Goal: Information Seeking & Learning: Learn about a topic

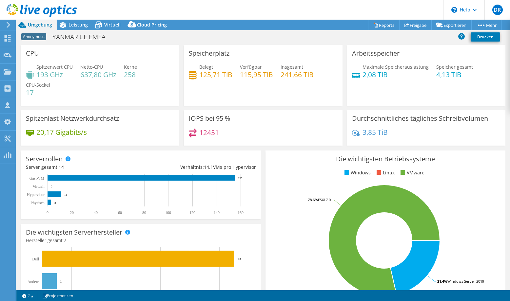
click at [104, 97] on div "Spitzenwert CPU 193 GHz Netto-CPU 637,80 GHz Kerne 258 CPU-Sockel 17" at bounding box center [100, 83] width 148 height 39
click at [82, 23] on span "Leistung" at bounding box center [77, 25] width 19 height 6
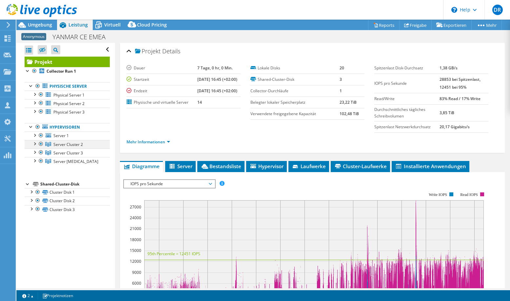
click at [34, 143] on div at bounding box center [34, 143] width 7 height 7
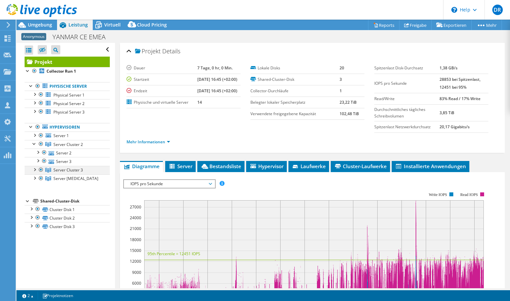
click at [36, 172] on div at bounding box center [34, 169] width 7 height 7
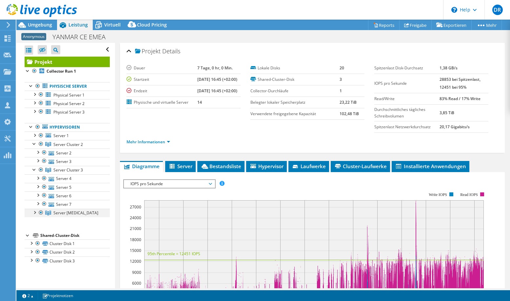
click at [33, 215] on div at bounding box center [34, 212] width 7 height 7
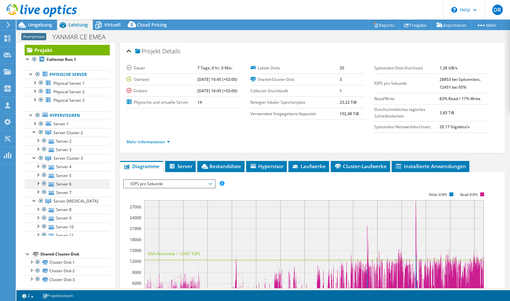
scroll to position [13, 0]
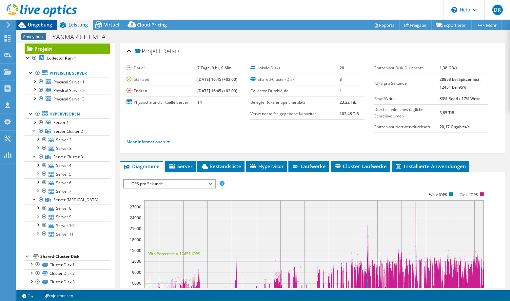
click at [36, 24] on span "Umgebung" at bounding box center [40, 25] width 24 height 6
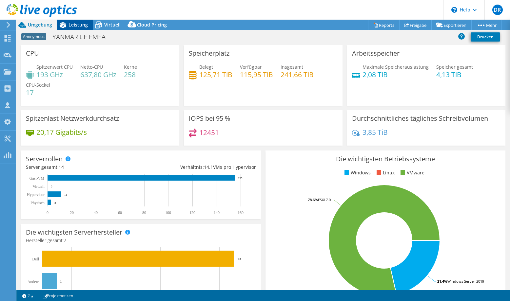
click at [77, 26] on span "Leistung" at bounding box center [77, 25] width 19 height 6
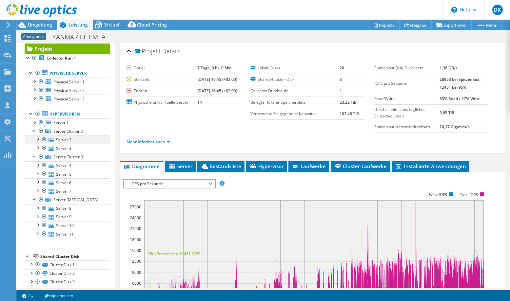
scroll to position [19, 0]
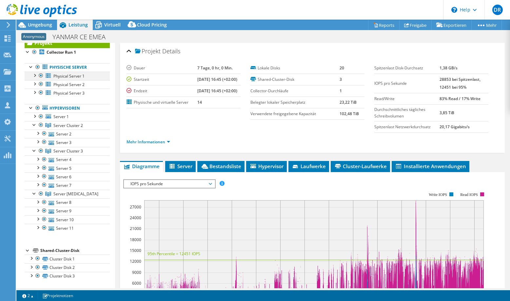
click at [34, 76] on div at bounding box center [34, 75] width 7 height 7
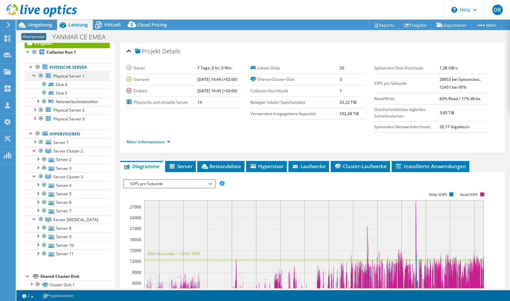
click at [33, 75] on div at bounding box center [34, 75] width 7 height 7
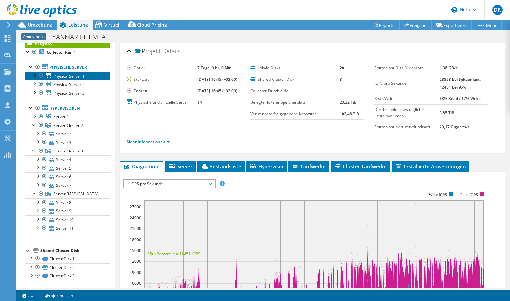
click at [76, 74] on span "Physical Server 1" at bounding box center [68, 76] width 31 height 6
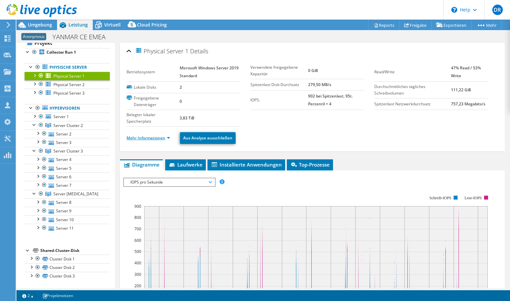
click at [168, 139] on link "Mehr Informationen" at bounding box center [148, 138] width 44 height 6
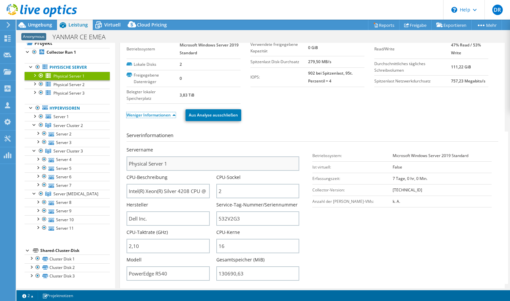
scroll to position [33, 0]
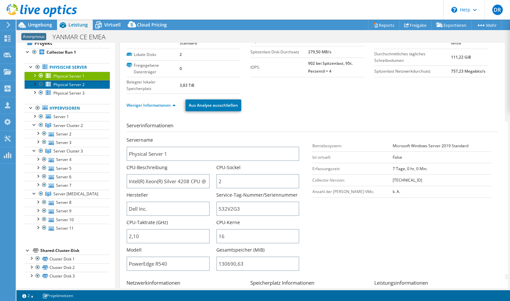
click at [66, 85] on span "Physical Server 2" at bounding box center [68, 85] width 31 height 6
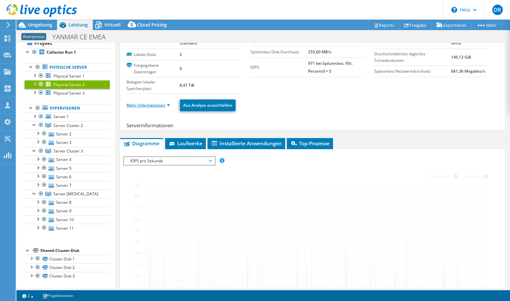
click at [169, 105] on link "Mehr Informationen" at bounding box center [148, 106] width 44 height 6
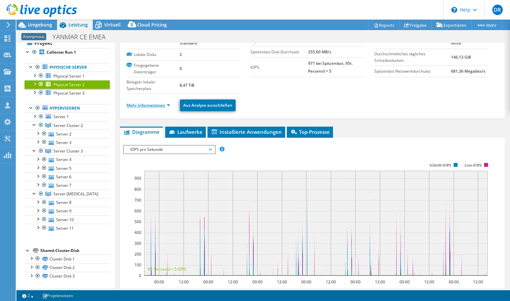
click at [167, 105] on link "Mehr Informationen" at bounding box center [148, 106] width 44 height 6
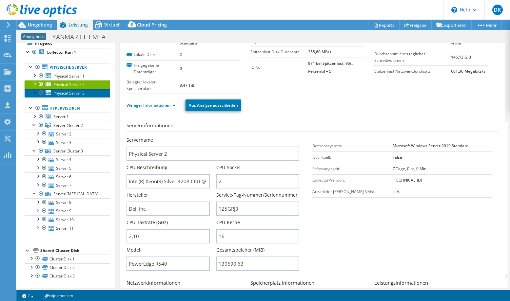
click at [67, 95] on span "Physical Server 3" at bounding box center [68, 93] width 31 height 6
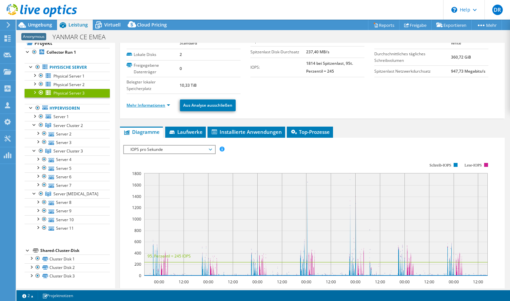
click at [167, 105] on link "Mehr Informationen" at bounding box center [148, 106] width 44 height 6
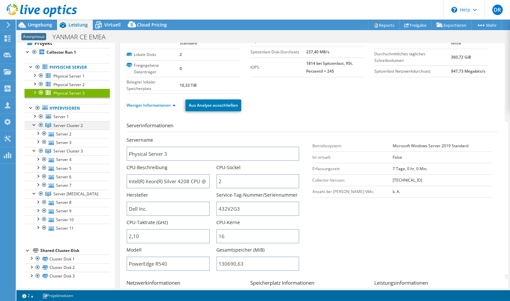
click at [36, 125] on div at bounding box center [34, 124] width 7 height 7
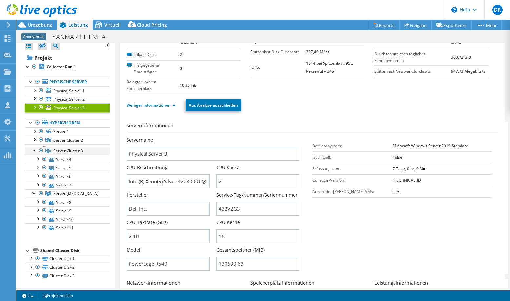
scroll to position [2, 0]
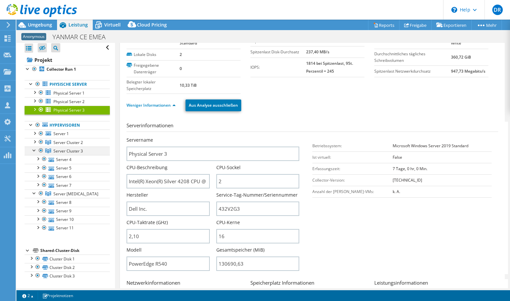
click at [33, 153] on div at bounding box center [34, 150] width 7 height 7
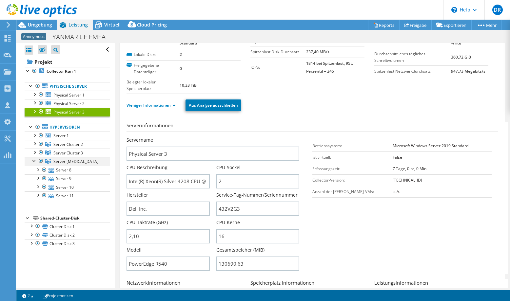
click at [33, 160] on div at bounding box center [34, 160] width 7 height 7
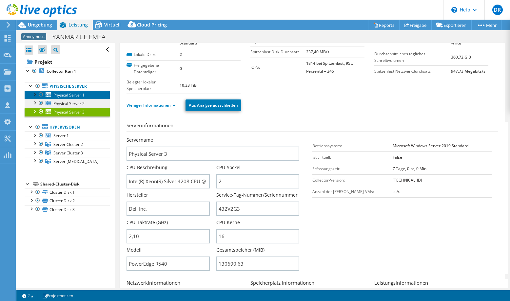
drag, startPoint x: 63, startPoint y: 96, endPoint x: 80, endPoint y: 101, distance: 17.7
click at [63, 96] on span "Physical Server 1" at bounding box center [68, 95] width 31 height 6
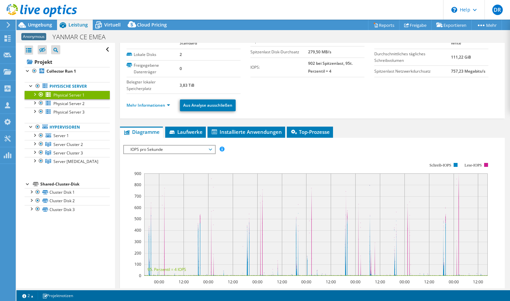
click at [174, 105] on li "Mehr Informationen" at bounding box center [149, 105] width 47 height 7
click at [169, 106] on link "Mehr Informationen" at bounding box center [148, 106] width 44 height 6
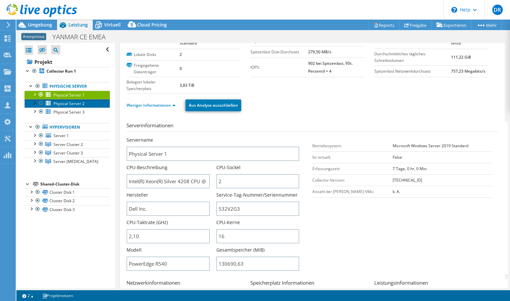
click at [65, 104] on span "Physical Server 2" at bounding box center [68, 104] width 31 height 6
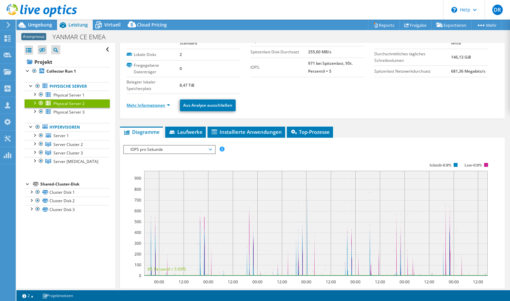
click at [168, 105] on link "Mehr Informationen" at bounding box center [148, 106] width 44 height 6
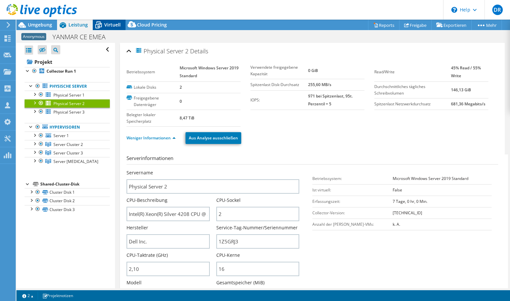
click at [105, 22] on span "Virtuell" at bounding box center [112, 25] width 16 height 6
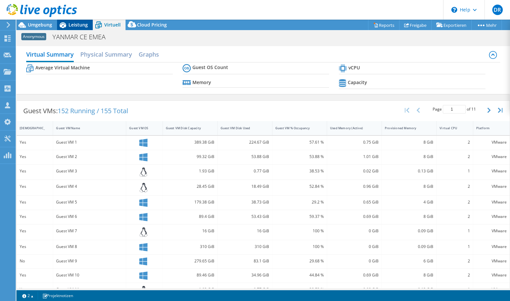
click at [74, 23] on span "Leistung" at bounding box center [77, 25] width 19 height 6
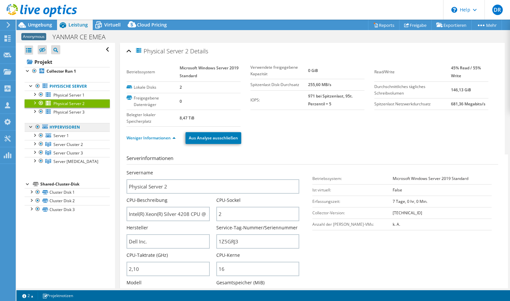
drag, startPoint x: 36, startPoint y: 125, endPoint x: 47, endPoint y: 124, distance: 10.2
click at [36, 125] on div at bounding box center [37, 127] width 7 height 8
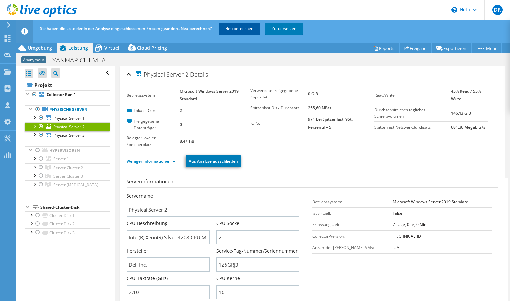
click at [246, 29] on link "Neu berechnen" at bounding box center [238, 29] width 41 height 12
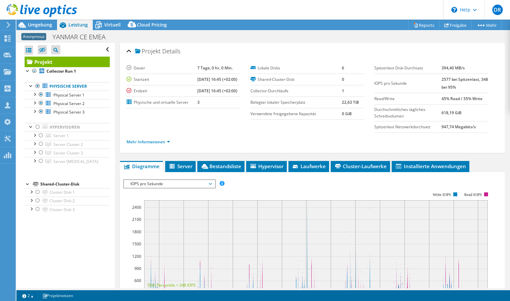
click at [107, 25] on span "Virtuell" at bounding box center [112, 25] width 16 height 6
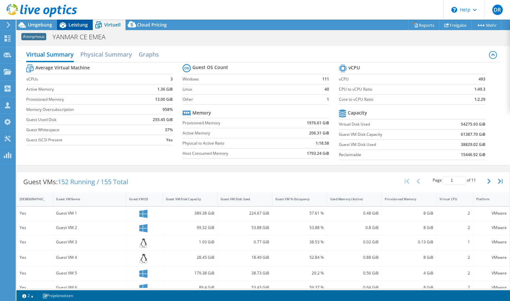
click at [73, 24] on span "Leistung" at bounding box center [77, 25] width 19 height 6
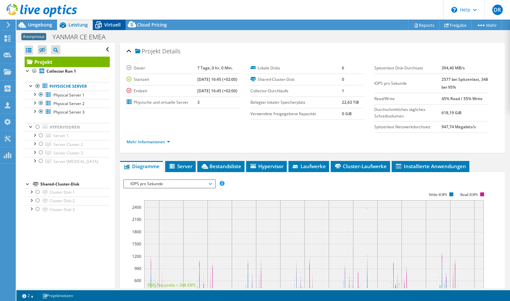
click at [114, 24] on span "Virtuell" at bounding box center [112, 25] width 16 height 6
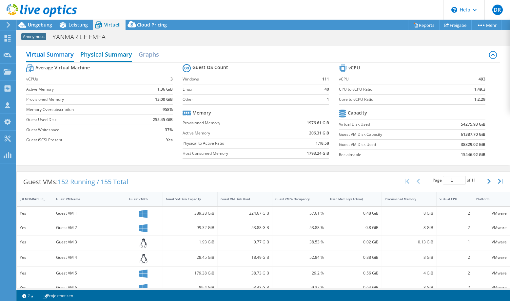
click at [115, 55] on h2 "Physical Summary" at bounding box center [106, 55] width 52 height 14
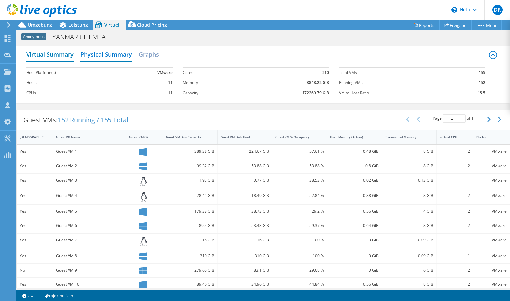
click at [59, 54] on h2 "Virtual Summary" at bounding box center [49, 55] width 47 height 14
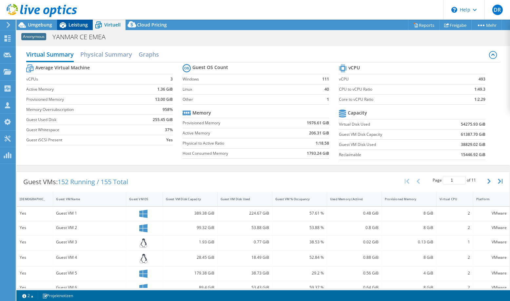
click at [71, 26] on span "Leistung" at bounding box center [77, 25] width 19 height 6
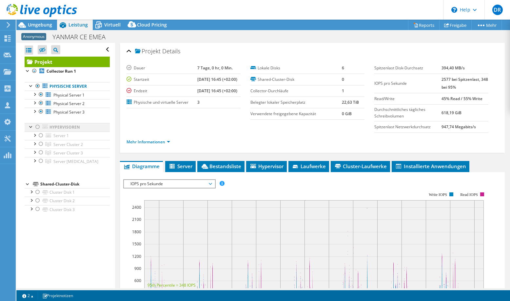
click at [38, 128] on div at bounding box center [37, 127] width 7 height 8
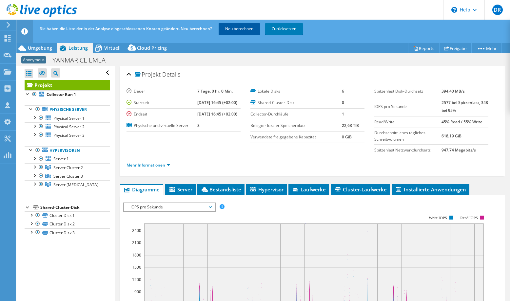
click at [237, 27] on link "Neu berechnen" at bounding box center [238, 29] width 41 height 12
click at [35, 158] on div at bounding box center [34, 158] width 7 height 7
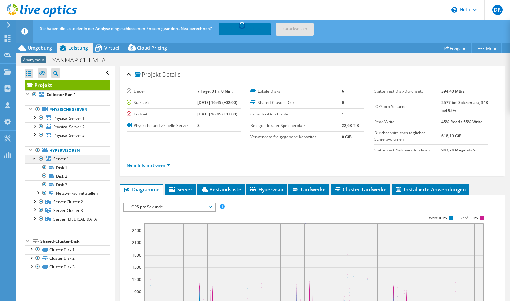
click at [35, 158] on div at bounding box center [34, 158] width 7 height 7
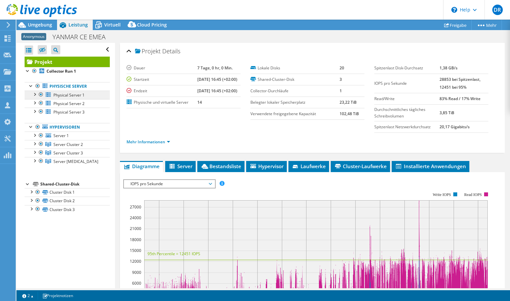
click at [36, 86] on div at bounding box center [37, 86] width 7 height 8
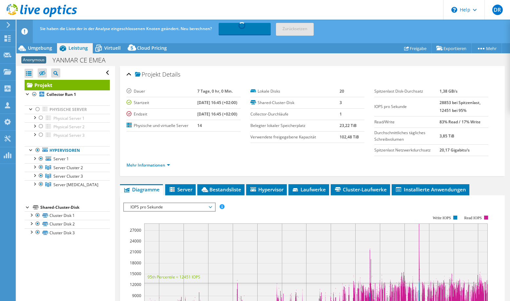
select select "USD"
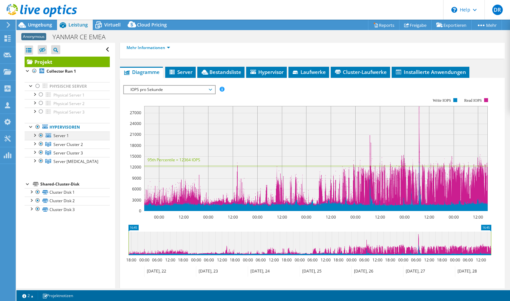
click at [35, 134] on div at bounding box center [34, 135] width 7 height 7
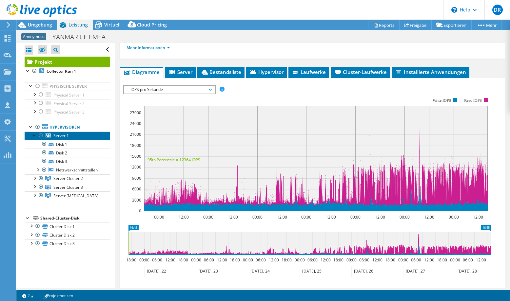
click at [66, 137] on span "Server 1" at bounding box center [60, 136] width 15 height 6
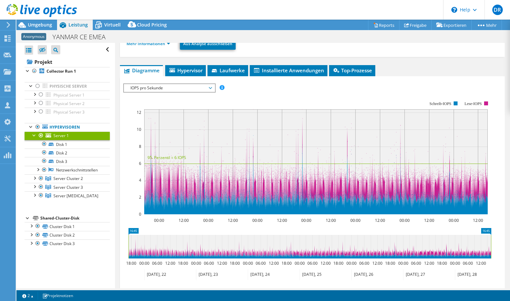
scroll to position [0, 0]
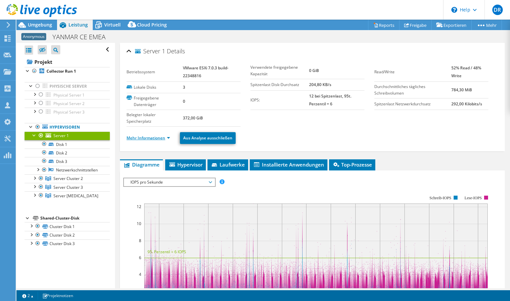
click at [168, 137] on link "Mehr Informationen" at bounding box center [148, 138] width 44 height 6
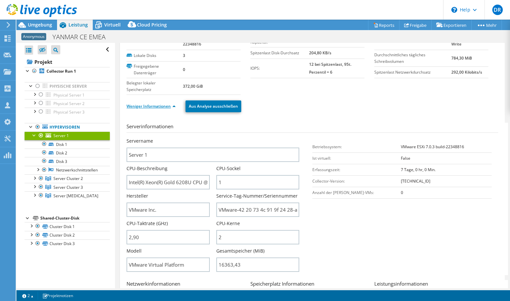
scroll to position [33, 0]
click at [34, 136] on div at bounding box center [34, 135] width 7 height 7
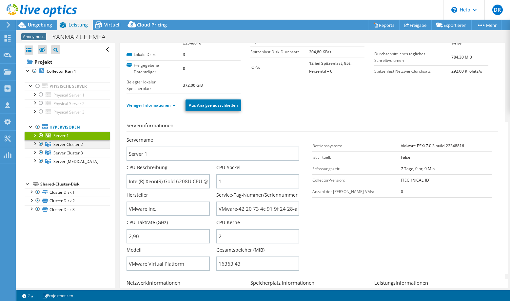
click at [35, 144] on div at bounding box center [34, 143] width 7 height 7
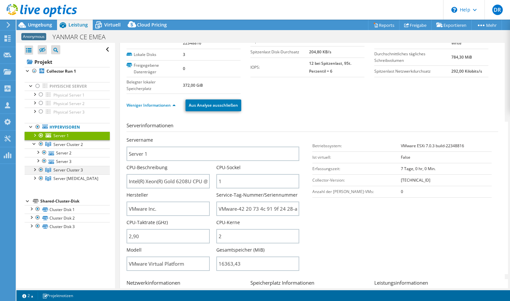
click at [35, 170] on div at bounding box center [34, 169] width 7 height 7
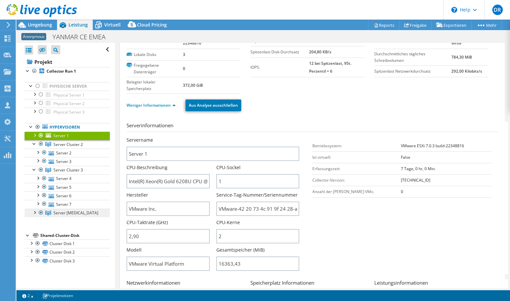
click at [35, 216] on link "Server [MEDICAL_DATA]" at bounding box center [67, 213] width 85 height 9
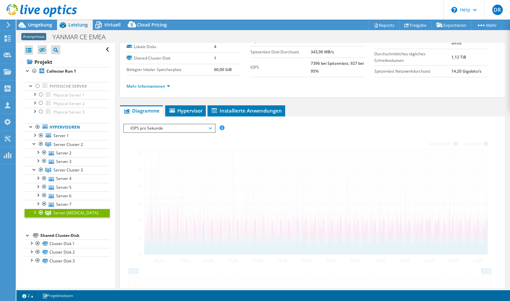
click at [34, 213] on div at bounding box center [34, 212] width 7 height 7
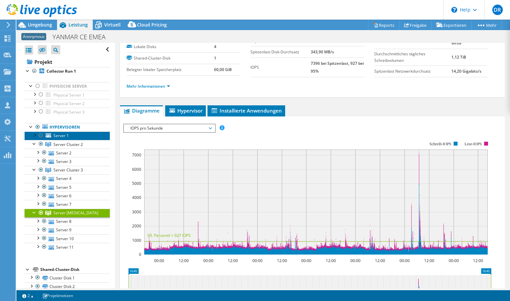
click at [56, 135] on span "Server 1" at bounding box center [60, 136] width 15 height 6
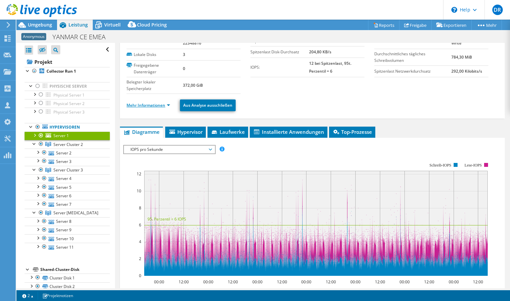
click at [167, 107] on link "Mehr Informationen" at bounding box center [148, 106] width 44 height 6
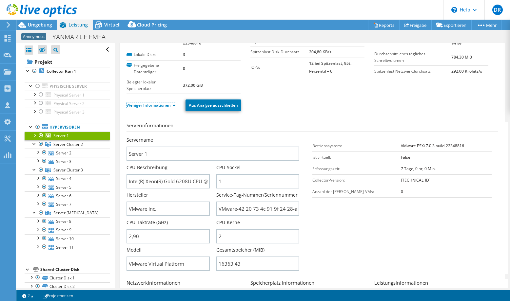
scroll to position [66, 0]
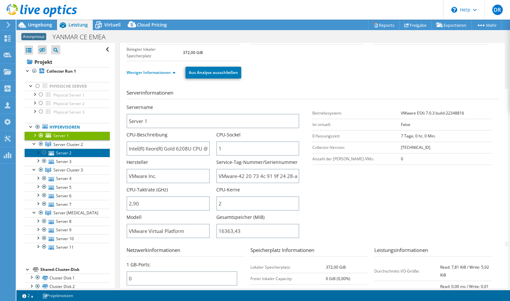
click at [59, 152] on link "Server 2" at bounding box center [67, 153] width 85 height 9
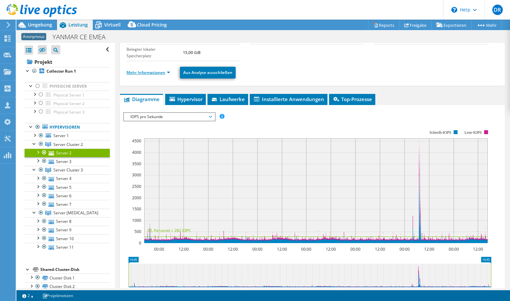
click at [168, 73] on link "Mehr Informationen" at bounding box center [148, 73] width 44 height 6
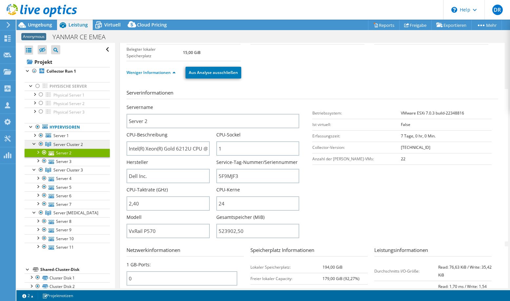
drag, startPoint x: 67, startPoint y: 145, endPoint x: 74, endPoint y: 147, distance: 6.8
click at [67, 145] on span "Server Cluster 2" at bounding box center [67, 145] width 29 height 6
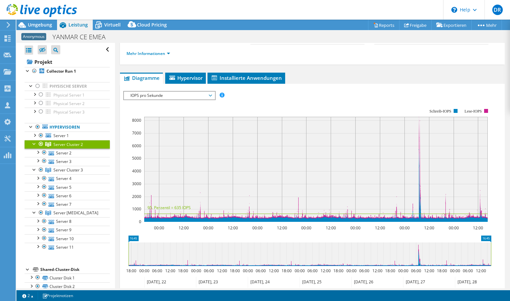
scroll to position [0, 0]
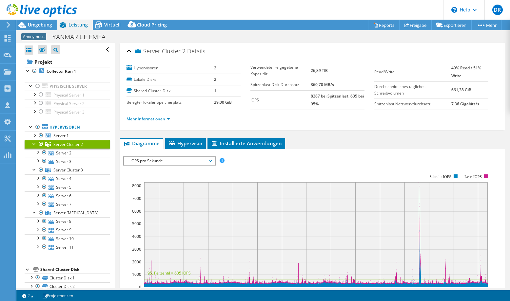
click at [168, 117] on link "Mehr Informationen" at bounding box center [148, 119] width 44 height 6
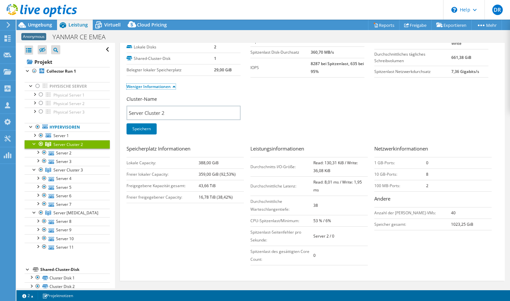
scroll to position [33, 0]
drag, startPoint x: 63, startPoint y: 154, endPoint x: 67, endPoint y: 153, distance: 4.7
click at [63, 154] on link "Server 2" at bounding box center [67, 153] width 85 height 9
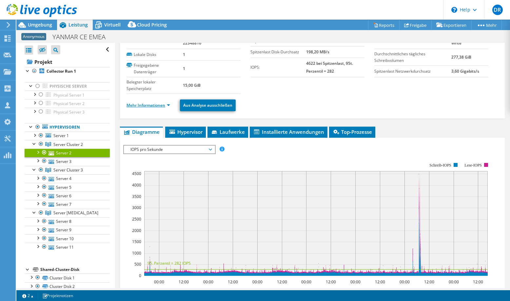
click at [168, 105] on link "Mehr Informationen" at bounding box center [148, 106] width 44 height 6
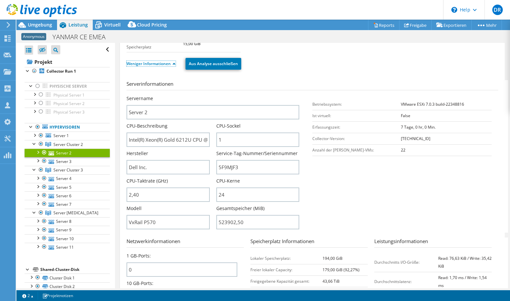
scroll to position [98, 0]
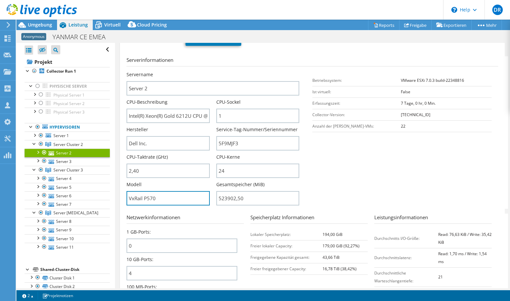
drag, startPoint x: 140, startPoint y: 195, endPoint x: 112, endPoint y: 194, distance: 27.5
click at [112, 194] on div "Alle öffnen Alle schließen Ausgeschlossene Knoten verbergen Projektbaumfilter" at bounding box center [262, 166] width 493 height 246
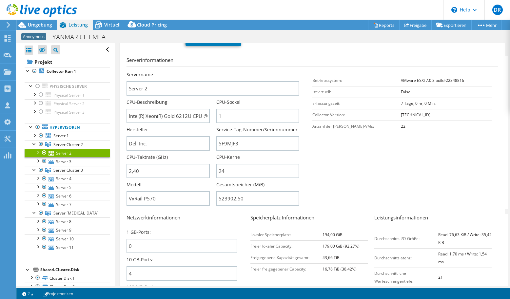
click at [388, 169] on section "Serverinformationen Servername Server 2 CPU-Beschreibung Intel(R) Xeon(R) Gold …" at bounding box center [313, 132] width 375 height 153
click at [64, 163] on link "Server 3" at bounding box center [67, 161] width 85 height 9
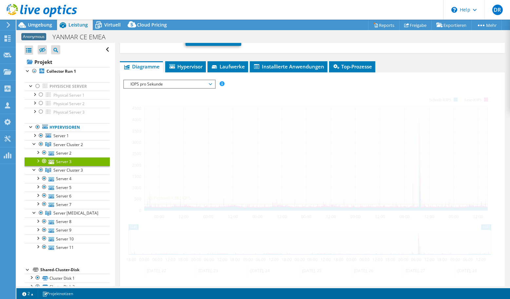
click at [175, 43] on link "Weniger Informationen" at bounding box center [150, 40] width 49 height 6
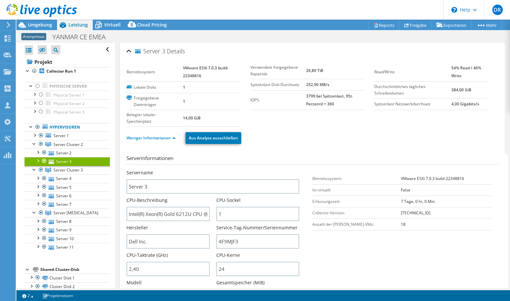
scroll to position [66, 0]
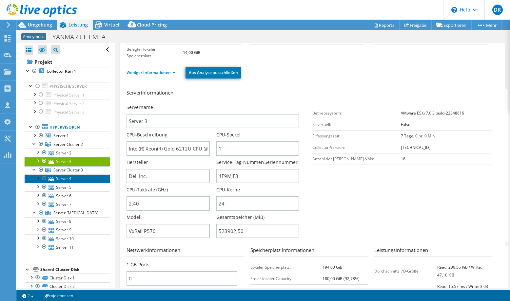
click at [69, 179] on link "Server 4" at bounding box center [67, 179] width 85 height 9
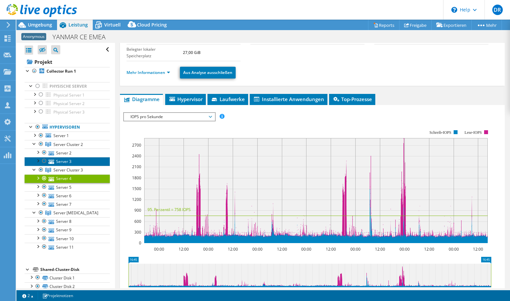
click at [65, 162] on link "Server 3" at bounding box center [67, 161] width 85 height 9
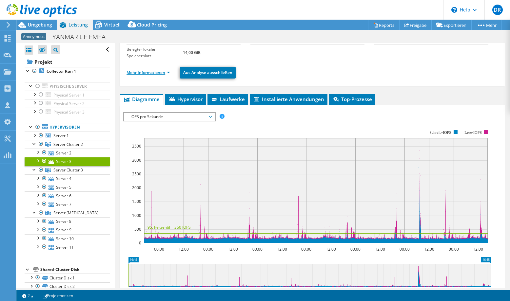
click at [168, 71] on link "Mehr Informationen" at bounding box center [148, 73] width 44 height 6
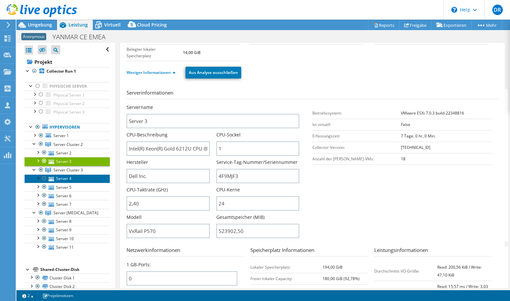
click at [63, 179] on link "Server 4" at bounding box center [67, 179] width 85 height 9
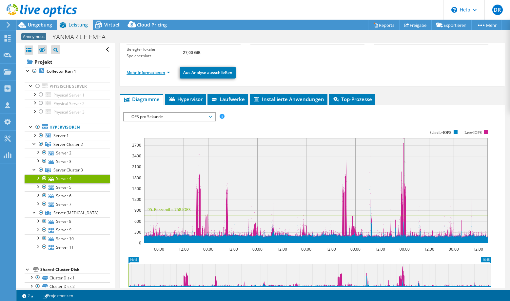
click at [170, 73] on link "Mehr Informationen" at bounding box center [148, 73] width 44 height 6
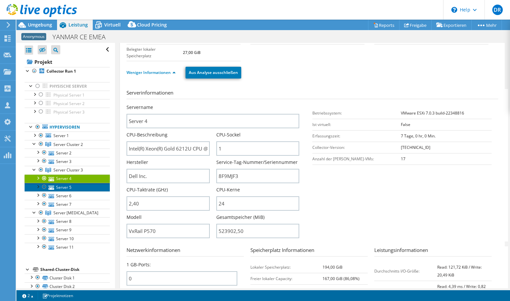
drag, startPoint x: 68, startPoint y: 186, endPoint x: 145, endPoint y: 184, distance: 77.0
click at [68, 186] on link "Server 5" at bounding box center [67, 187] width 85 height 9
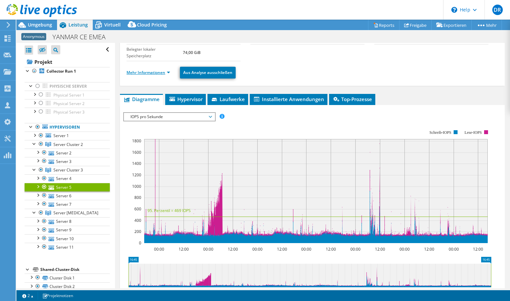
click at [166, 72] on link "Mehr Informationen" at bounding box center [148, 73] width 44 height 6
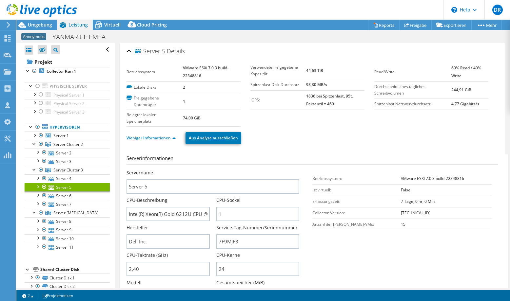
select select "USD"
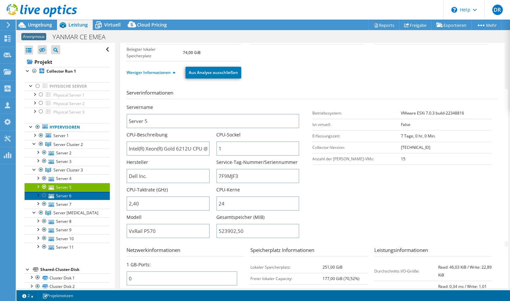
click at [66, 197] on link "Server 6" at bounding box center [67, 196] width 85 height 9
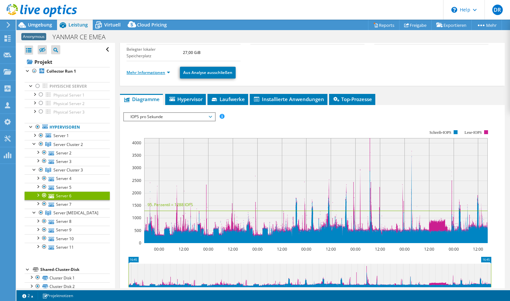
click at [170, 73] on link "Mehr Informationen" at bounding box center [148, 73] width 44 height 6
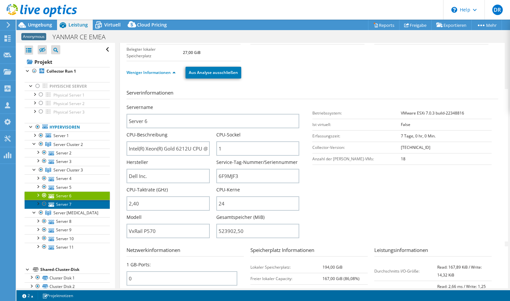
click at [64, 205] on link "Server 7" at bounding box center [67, 204] width 85 height 9
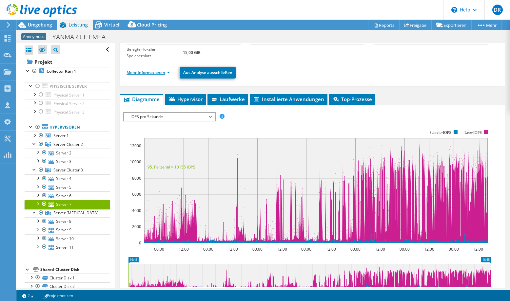
click at [168, 72] on link "Mehr Informationen" at bounding box center [148, 73] width 44 height 6
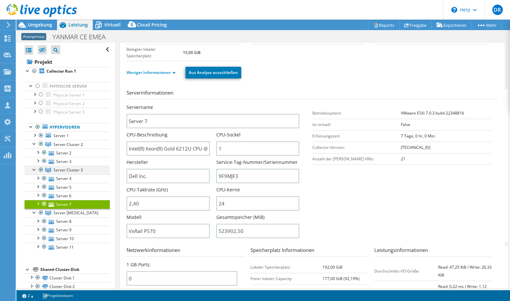
click at [41, 170] on div at bounding box center [41, 170] width 7 height 8
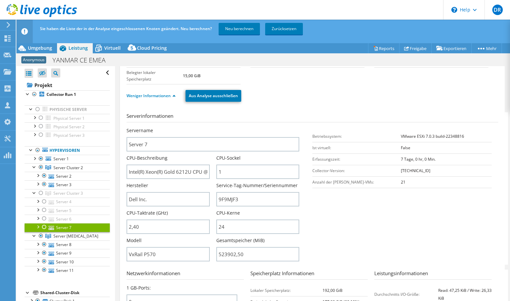
drag, startPoint x: 234, startPoint y: 28, endPoint x: 229, endPoint y: 38, distance: 10.7
click at [234, 28] on link "Neu berechnen" at bounding box center [238, 29] width 41 height 12
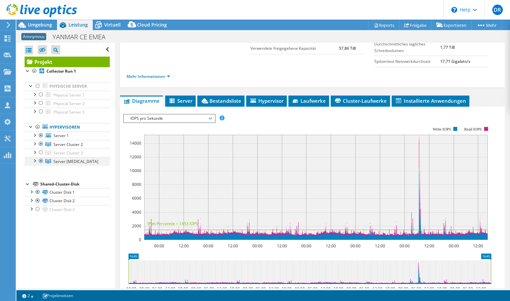
click at [34, 161] on div at bounding box center [34, 160] width 7 height 7
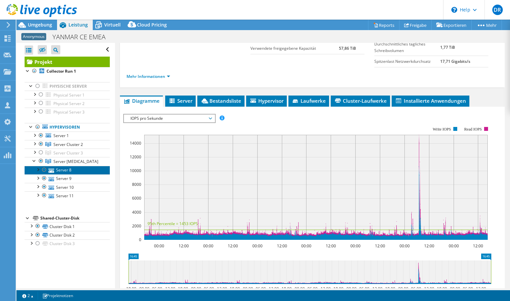
click at [65, 168] on link "Server 8" at bounding box center [67, 170] width 85 height 9
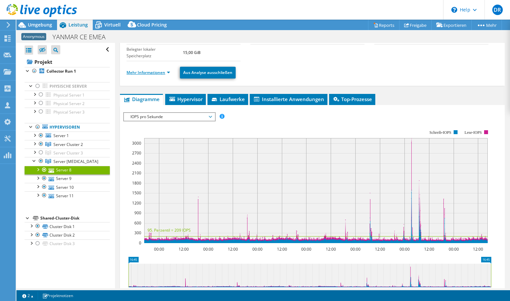
click at [166, 71] on link "Mehr Informationen" at bounding box center [148, 73] width 44 height 6
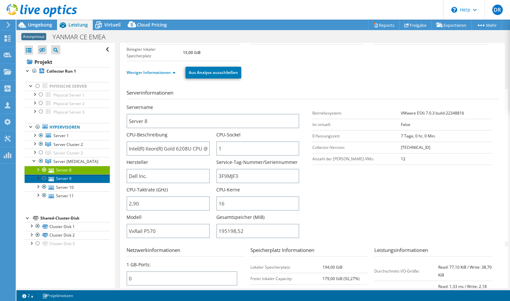
drag, startPoint x: 67, startPoint y: 177, endPoint x: 148, endPoint y: 136, distance: 90.4
click at [67, 177] on link "Server 9" at bounding box center [67, 179] width 85 height 9
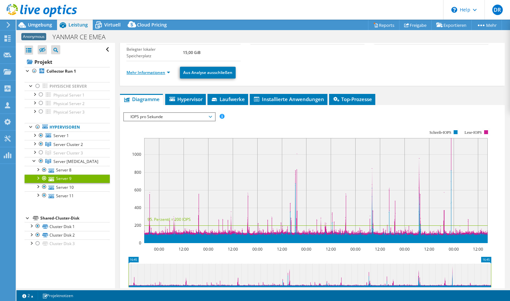
drag, startPoint x: 162, startPoint y: 124, endPoint x: 169, endPoint y: 72, distance: 52.6
click at [169, 72] on link "Mehr Informationen" at bounding box center [148, 73] width 44 height 6
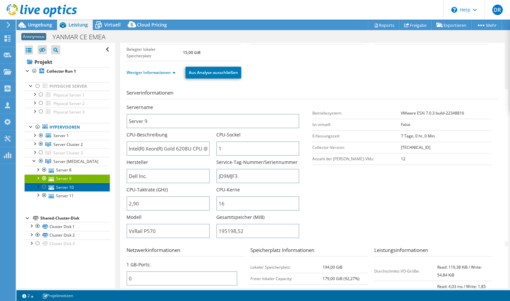
click at [68, 189] on link "Server 10" at bounding box center [67, 187] width 85 height 9
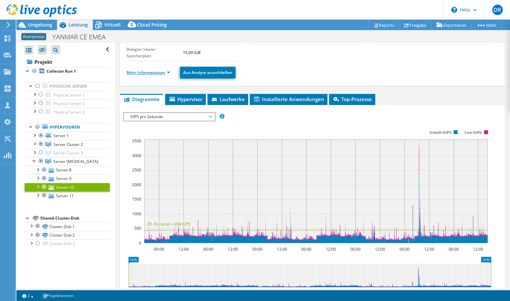
click at [169, 74] on link "Mehr Informationen" at bounding box center [148, 73] width 44 height 6
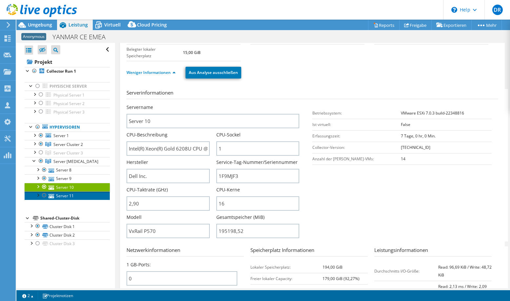
click at [66, 197] on link "Server 11" at bounding box center [67, 196] width 85 height 9
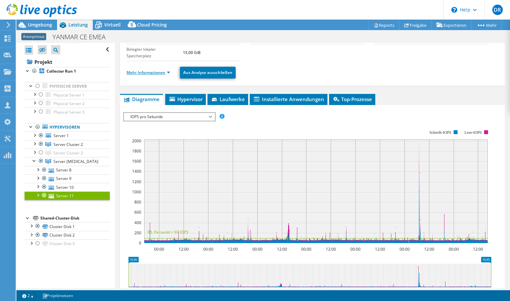
click at [169, 72] on link "Mehr Informationen" at bounding box center [148, 73] width 44 height 6
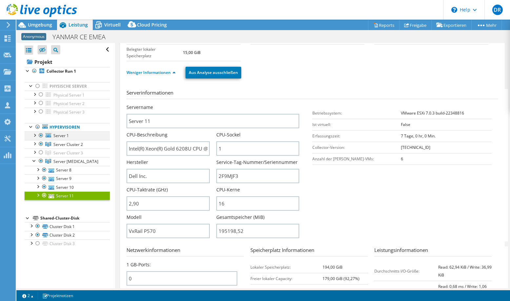
click at [41, 135] on div at bounding box center [41, 136] width 7 height 8
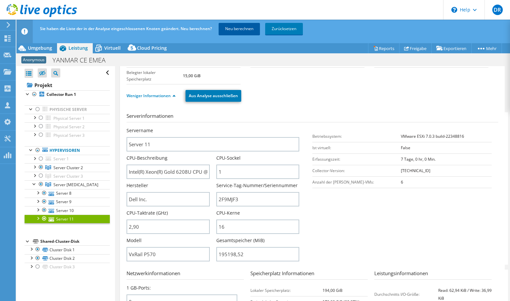
click at [236, 27] on link "Neu berechnen" at bounding box center [238, 29] width 41 height 12
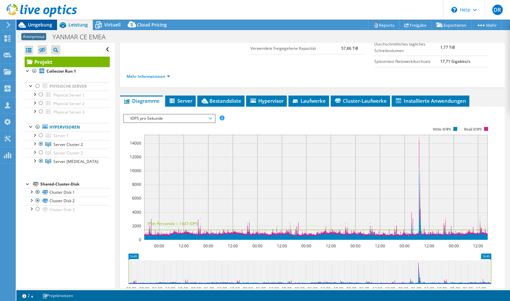
click at [36, 23] on span "Umgebung" at bounding box center [40, 25] width 24 height 6
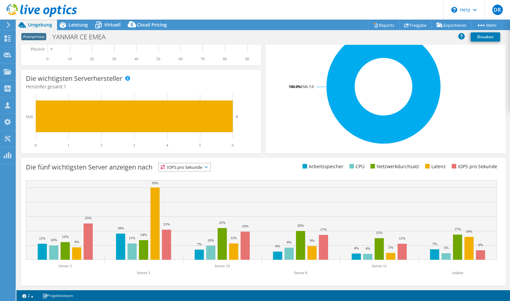
scroll to position [0, 0]
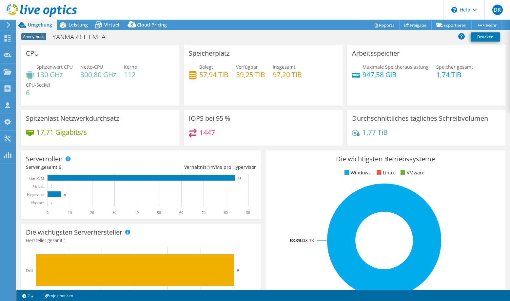
select select "USD"
click at [71, 25] on span "Leistung" at bounding box center [77, 25] width 19 height 6
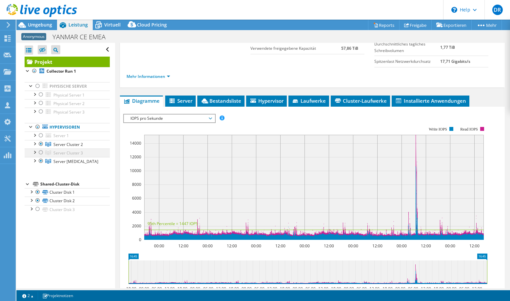
click at [33, 153] on div at bounding box center [34, 152] width 7 height 7
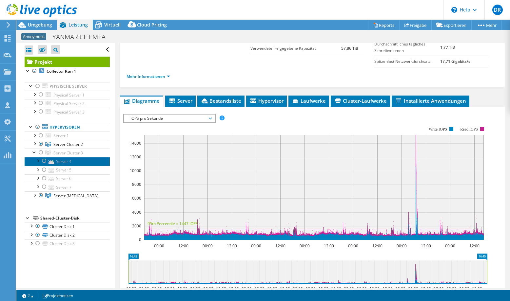
click at [67, 163] on link "Server 4" at bounding box center [67, 161] width 85 height 9
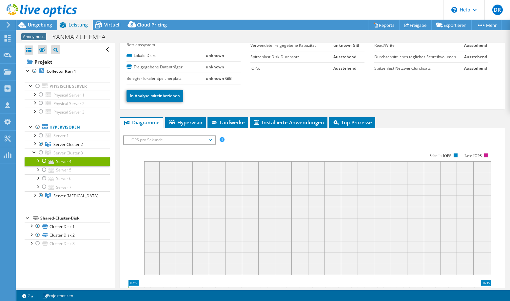
scroll to position [0, 0]
